Goal: Transaction & Acquisition: Subscribe to service/newsletter

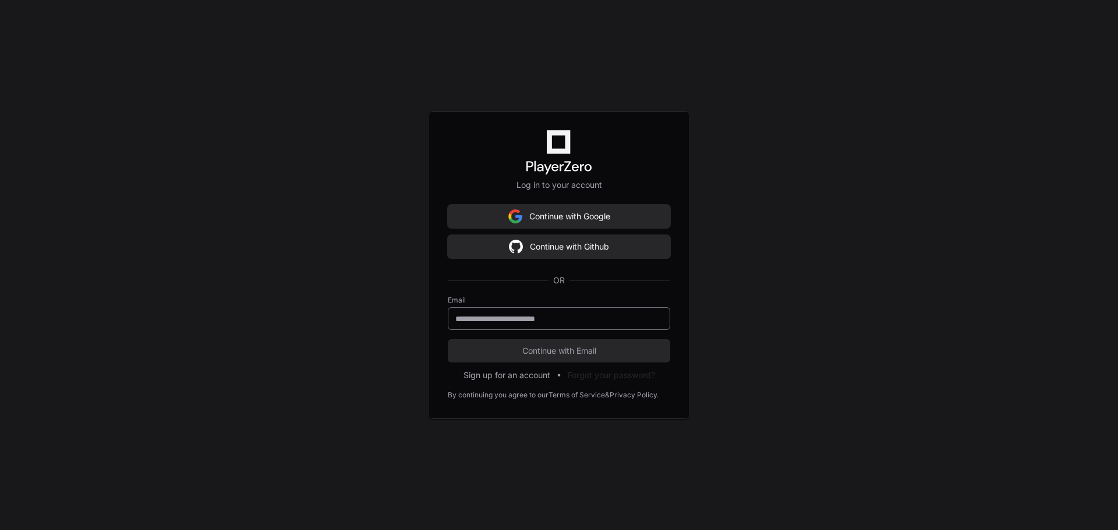
click at [583, 322] on input "email" at bounding box center [558, 319] width 207 height 12
type input "**********"
click at [611, 352] on span "Continue with Email" at bounding box center [559, 351] width 222 height 12
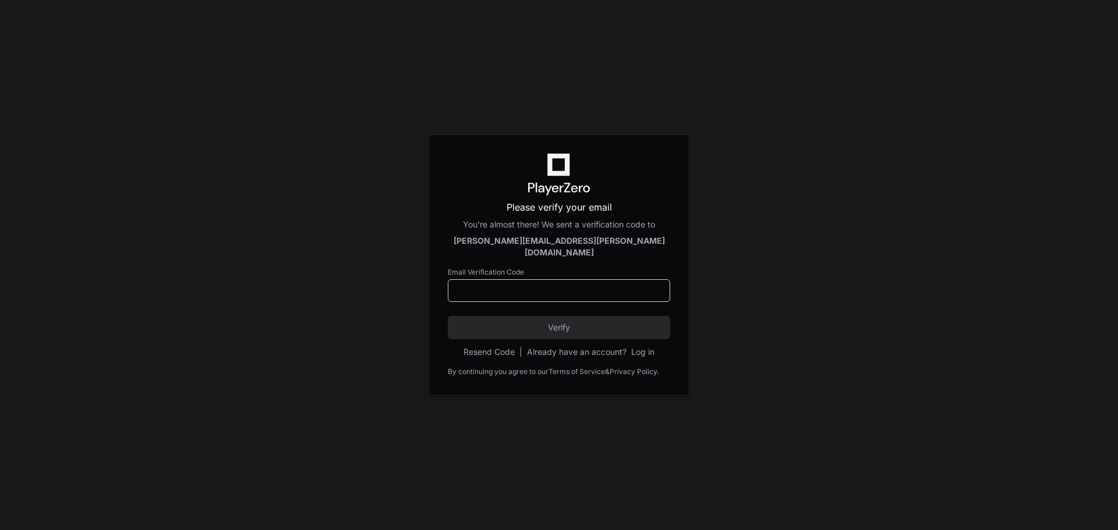
click at [526, 286] on input at bounding box center [558, 291] width 207 height 12
click at [525, 288] on input at bounding box center [558, 291] width 207 height 12
paste input "******"
type input "******"
click at [589, 329] on button "Verify" at bounding box center [559, 327] width 222 height 23
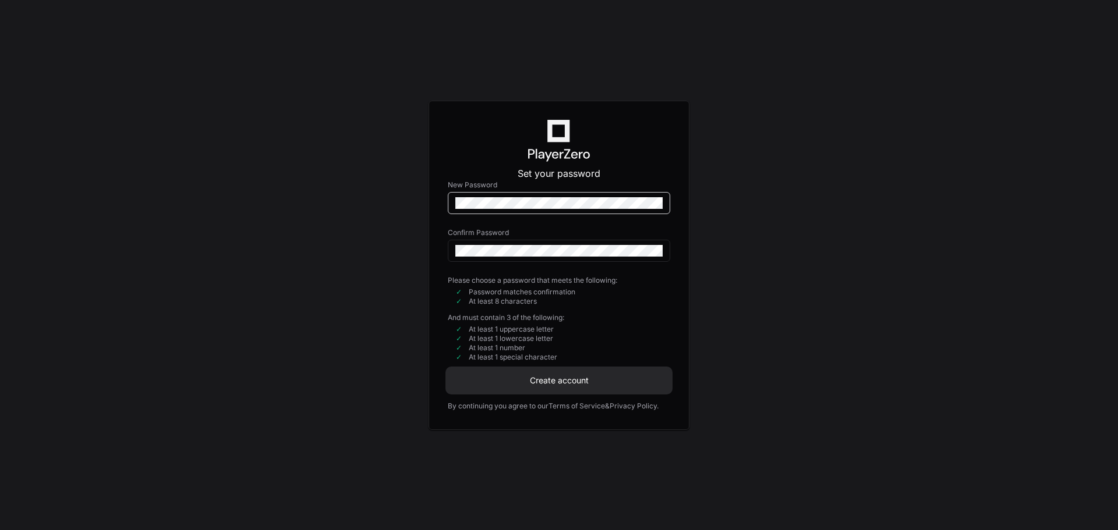
click at [575, 384] on span "Create account" at bounding box center [559, 381] width 222 height 12
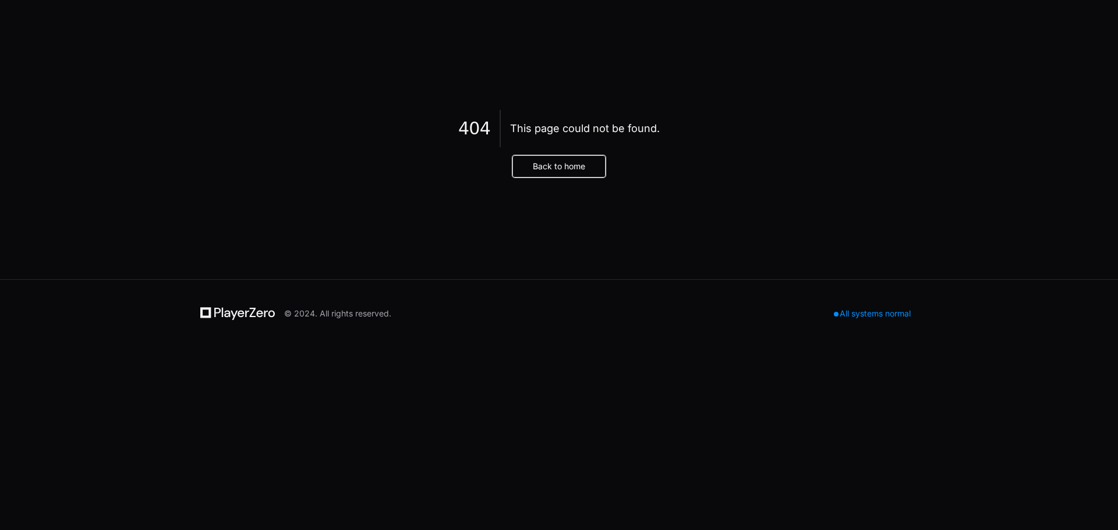
click at [564, 174] on button "Back to home" at bounding box center [558, 166] width 93 height 22
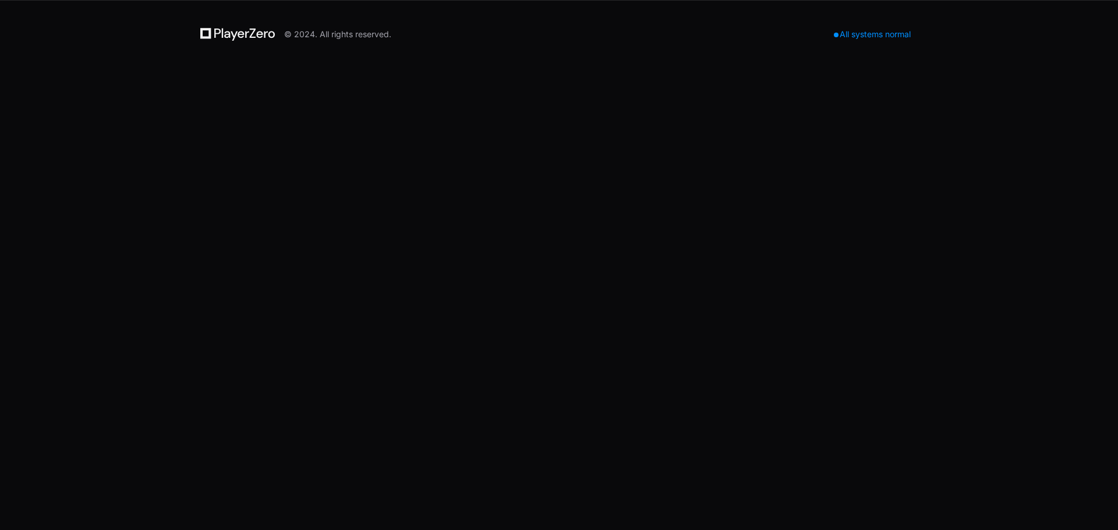
click at [226, 31] on icon at bounding box center [237, 34] width 75 height 14
click at [871, 33] on div "All systems normal" at bounding box center [872, 34] width 91 height 16
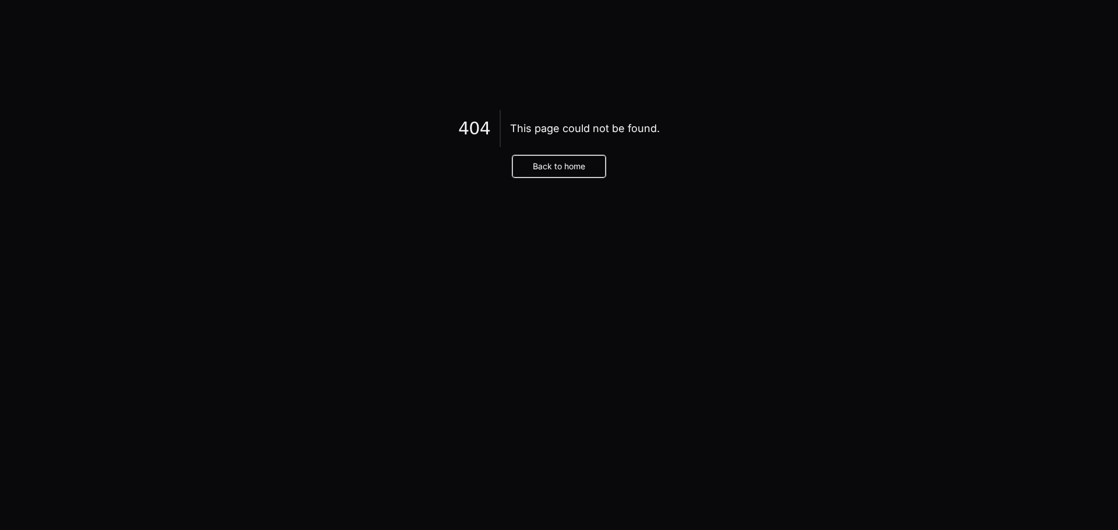
click at [550, 171] on button "Back to home" at bounding box center [558, 166] width 93 height 22
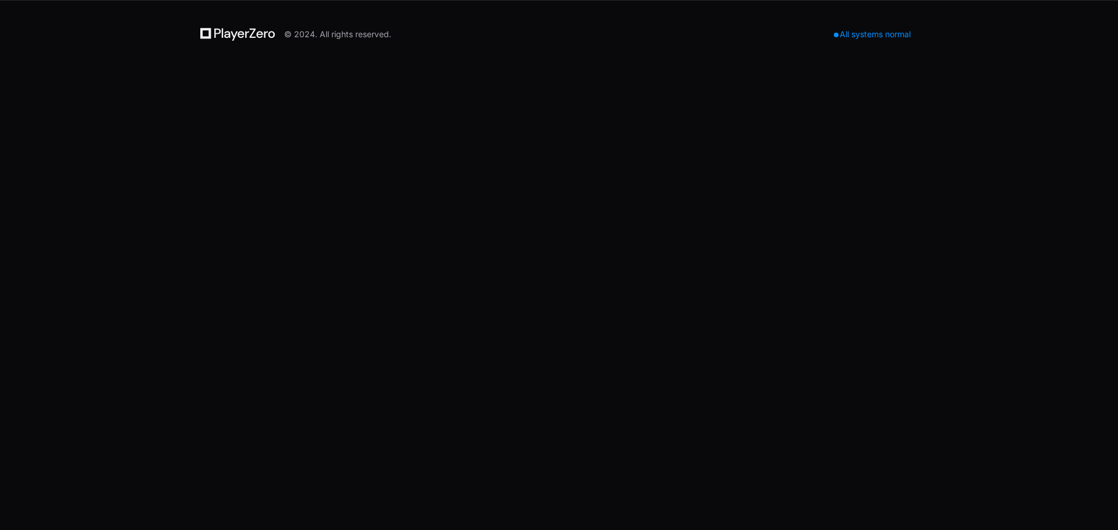
click at [862, 34] on div "All systems normal" at bounding box center [872, 34] width 91 height 16
click at [855, 36] on div "All systems normal" at bounding box center [872, 34] width 91 height 16
drag, startPoint x: 855, startPoint y: 36, endPoint x: 414, endPoint y: 34, distance: 441.4
click at [855, 36] on div "All systems normal" at bounding box center [872, 34] width 91 height 16
click at [228, 27] on div "© 2024. All rights reserved." at bounding box center [295, 34] width 191 height 21
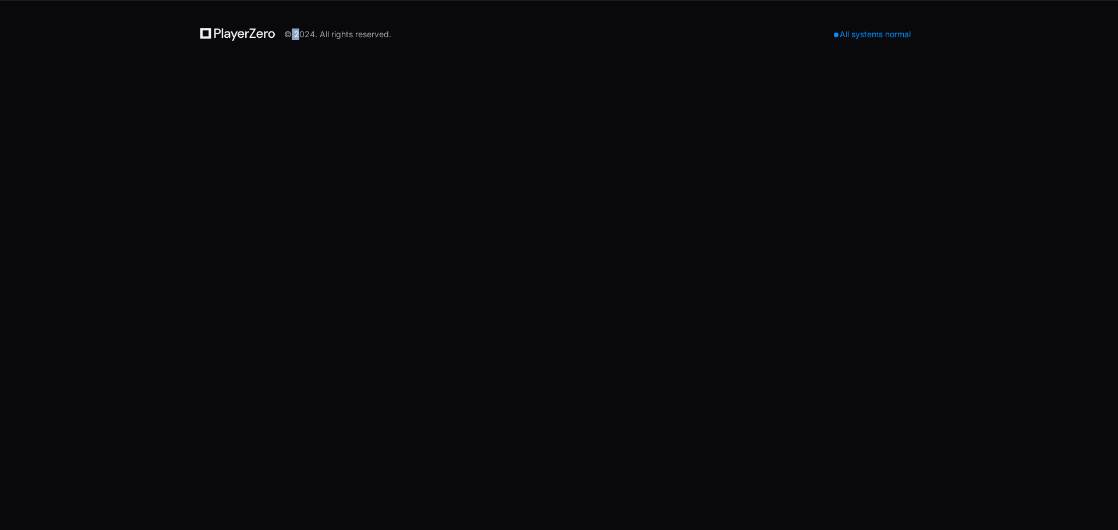
click at [228, 27] on div "© 2024. All rights reserved." at bounding box center [295, 34] width 191 height 21
click at [232, 34] on icon at bounding box center [237, 34] width 75 height 14
